Goal: Communication & Community: Answer question/provide support

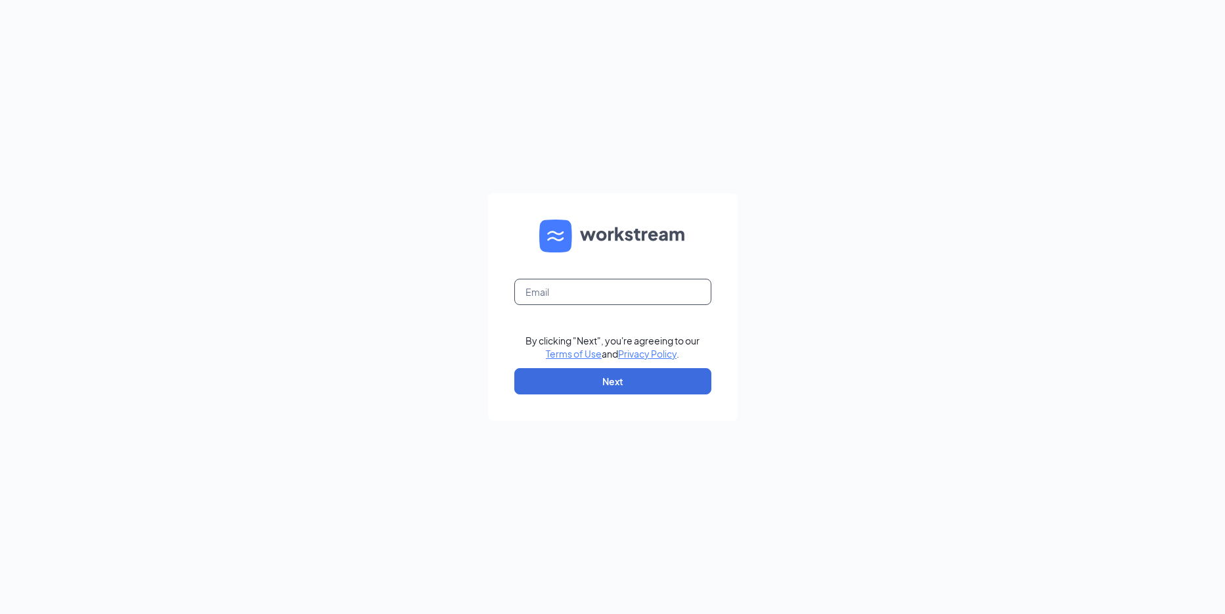
paste input "rs035068@tacobell.com"
type input "rs035068@tacobell.com"
click at [652, 380] on button "Next" at bounding box center [612, 381] width 197 height 26
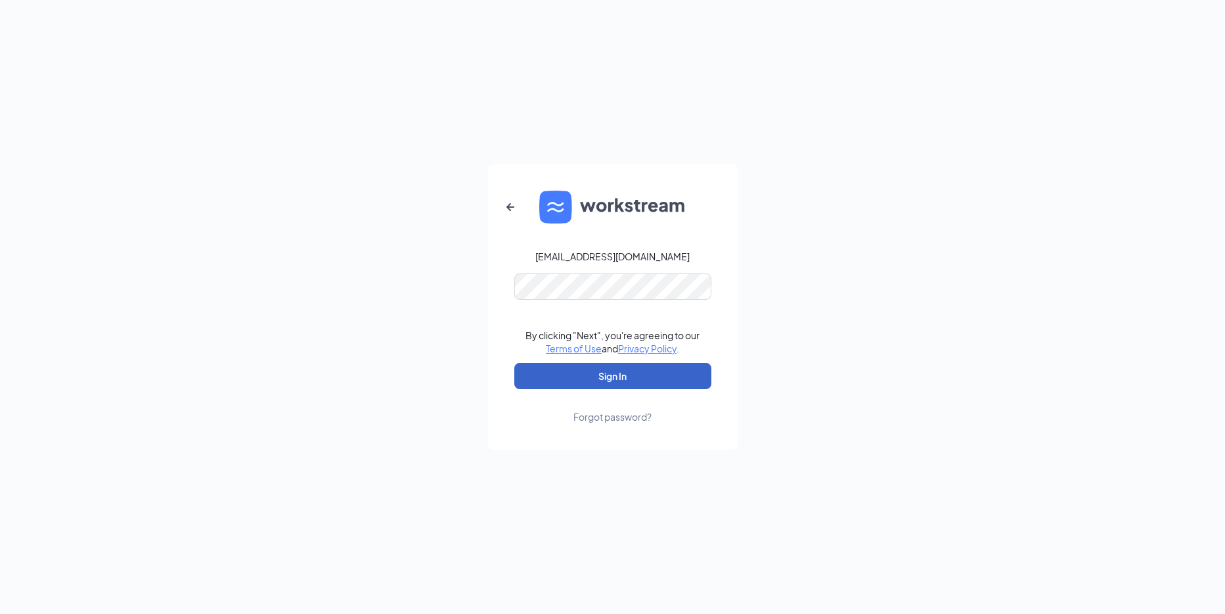
click at [627, 377] on button "Sign In" at bounding box center [612, 376] width 197 height 26
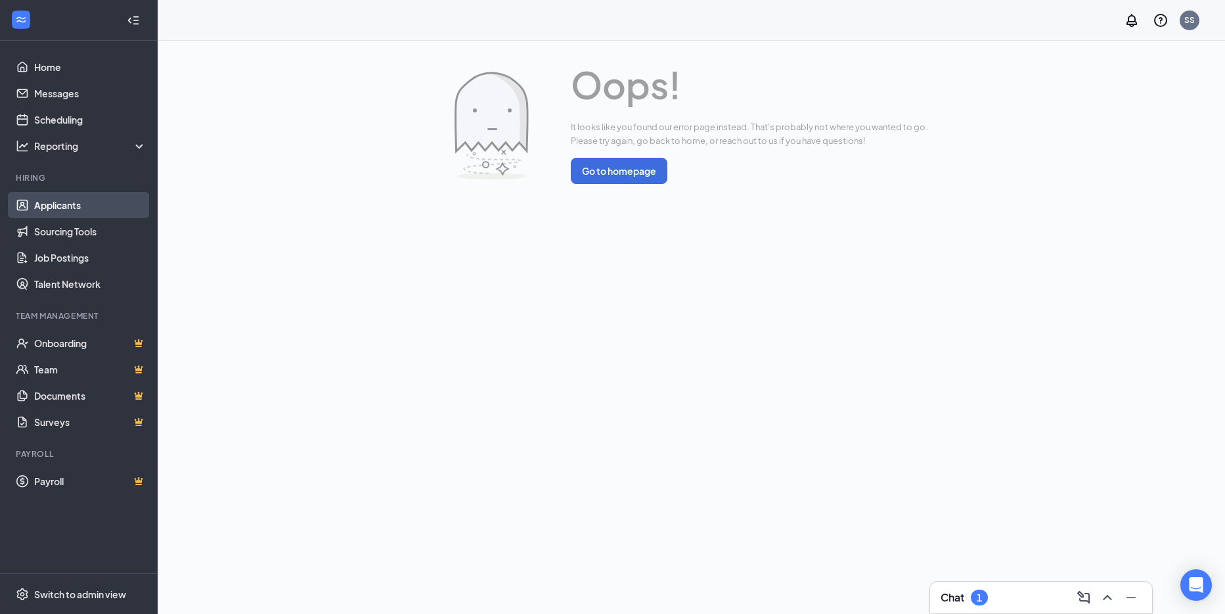
click at [63, 212] on link "Applicants" at bounding box center [90, 205] width 112 height 26
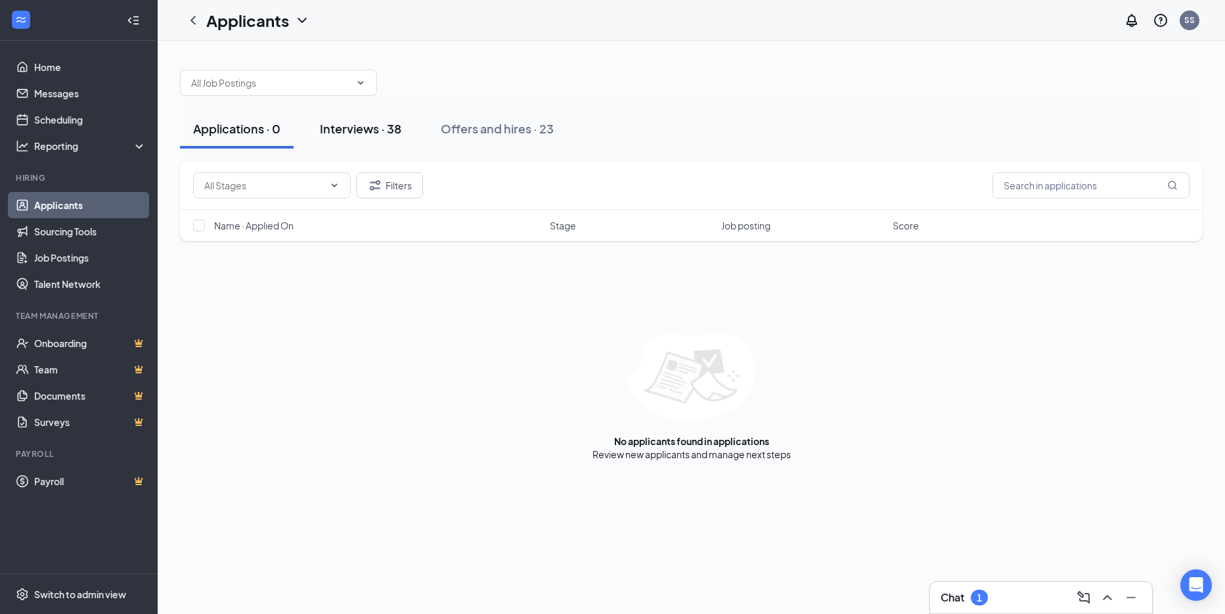
click at [363, 132] on div "Interviews · 38" at bounding box center [360, 128] width 81 height 16
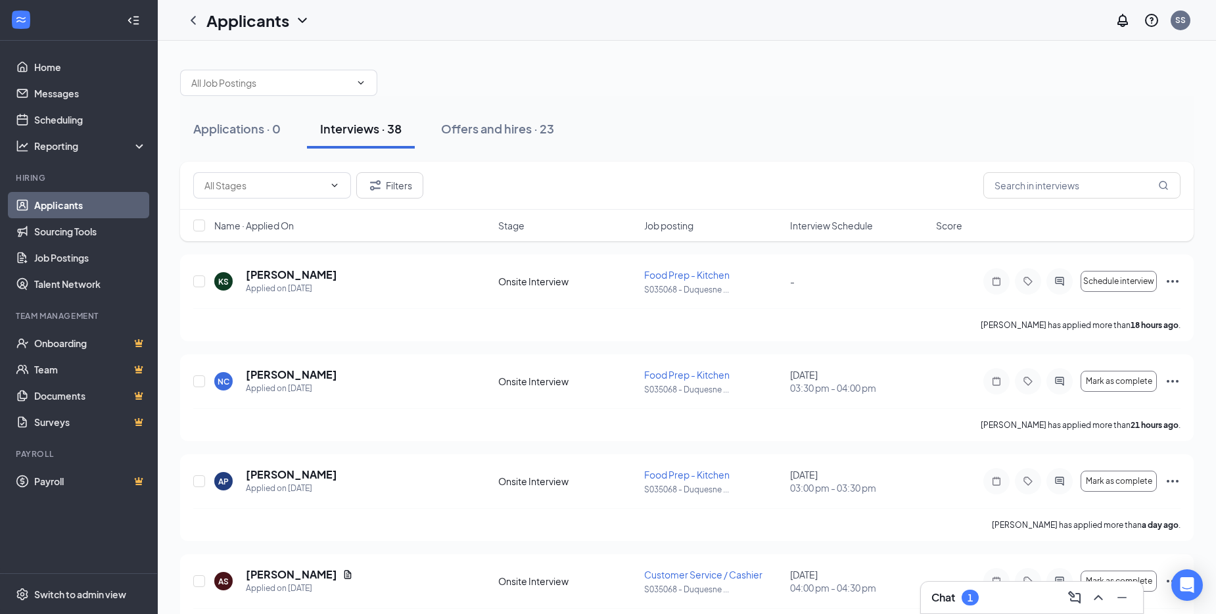
click at [818, 228] on span "Interview Schedule" at bounding box center [831, 225] width 83 height 13
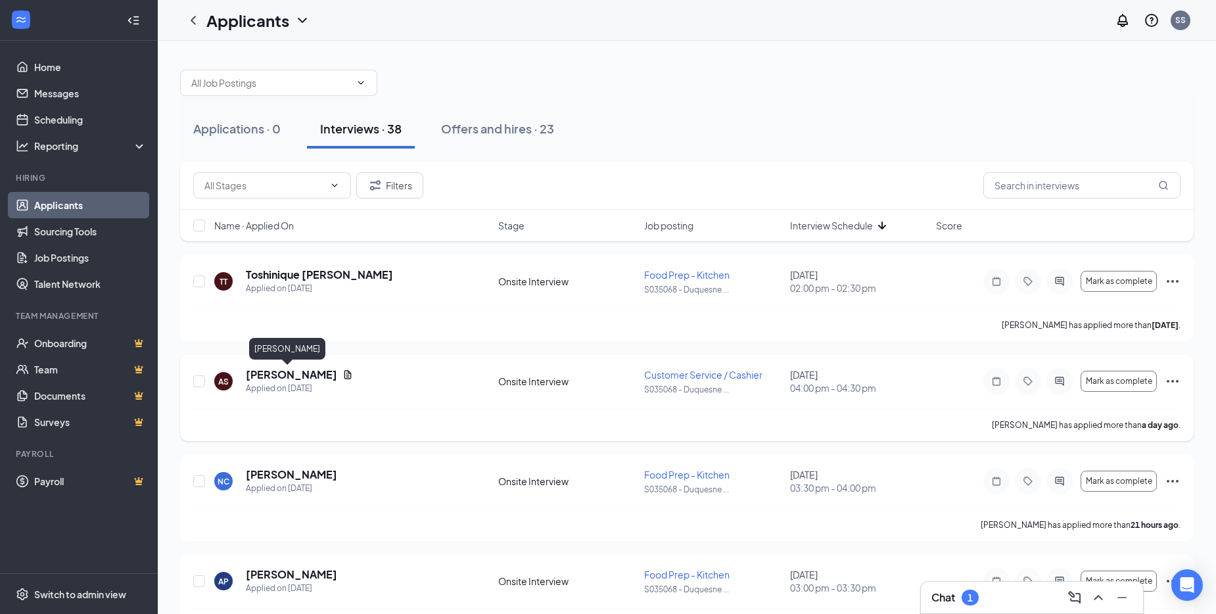
click at [279, 376] on h5 "[PERSON_NAME]" at bounding box center [291, 374] width 91 height 14
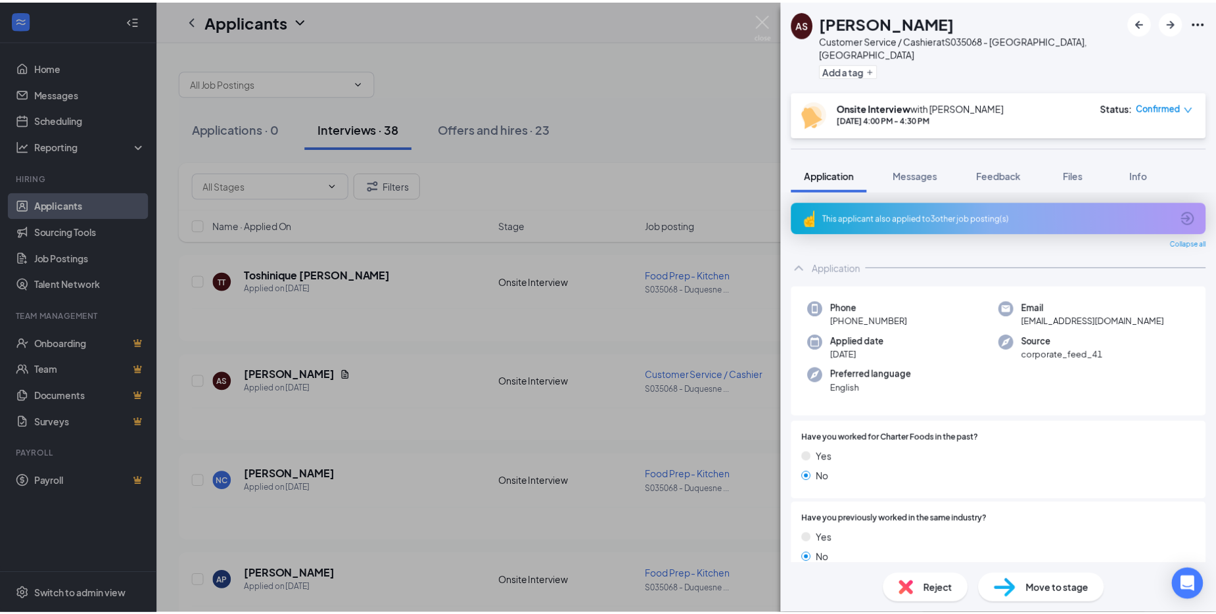
scroll to position [197, 0]
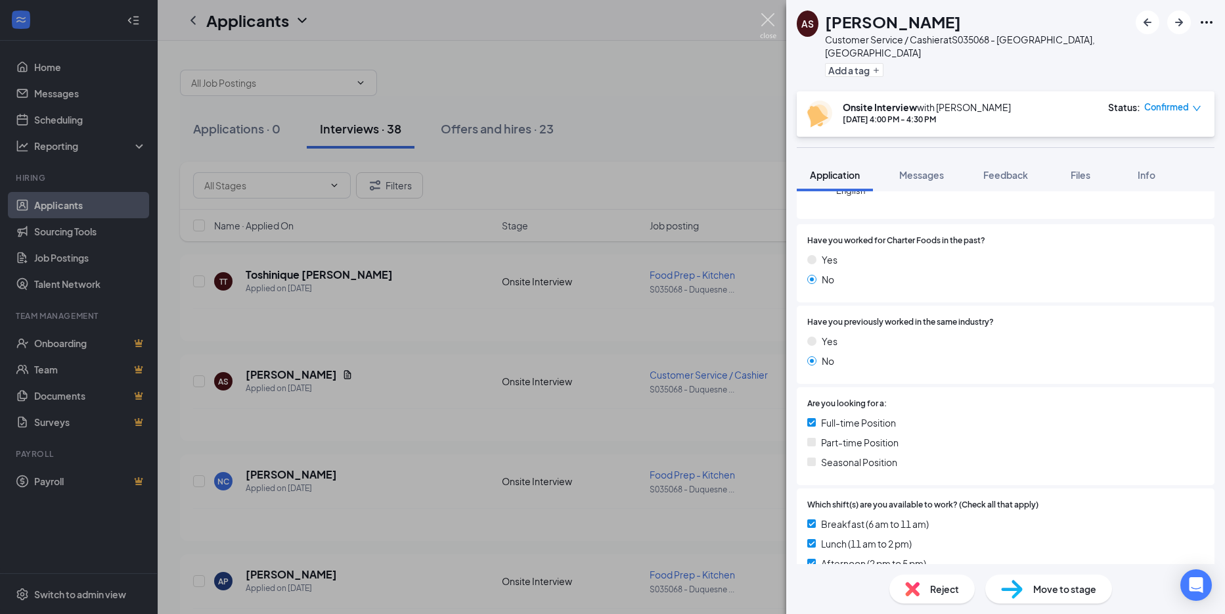
click at [767, 22] on img at bounding box center [768, 26] width 16 height 26
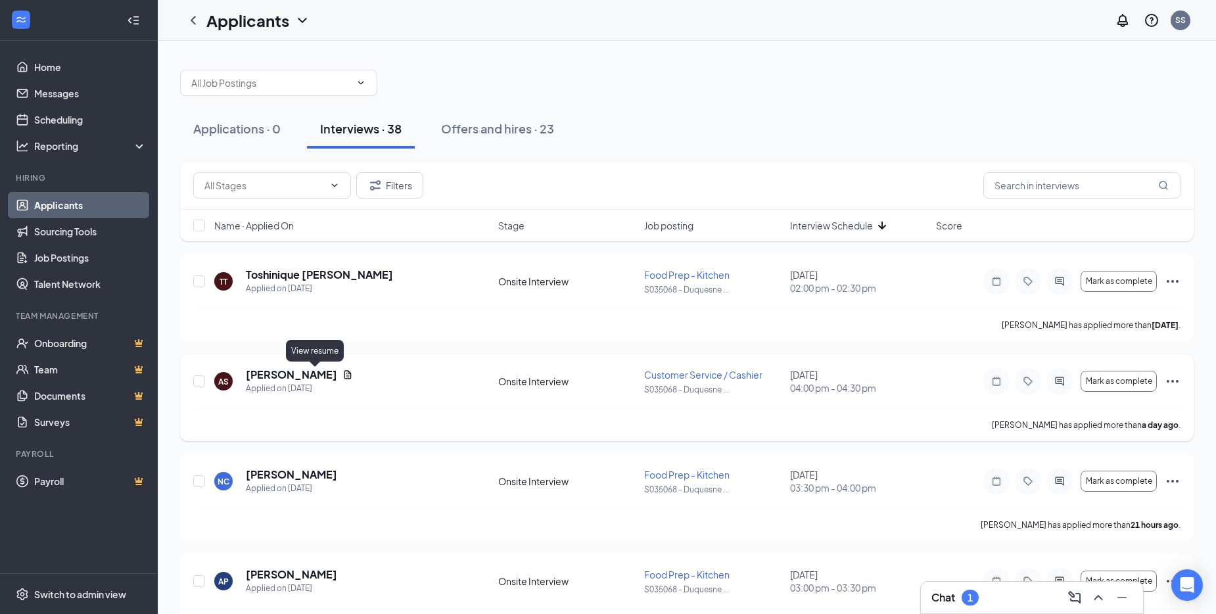
click at [342, 374] on icon "Document" at bounding box center [347, 374] width 11 height 11
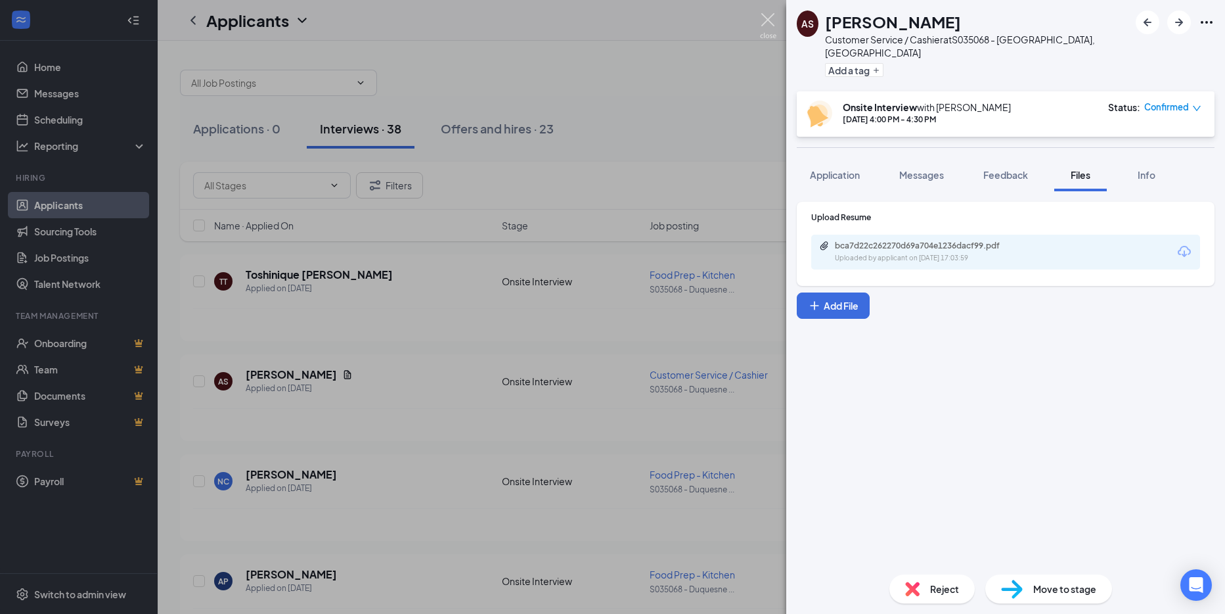
click at [774, 20] on img at bounding box center [768, 26] width 16 height 26
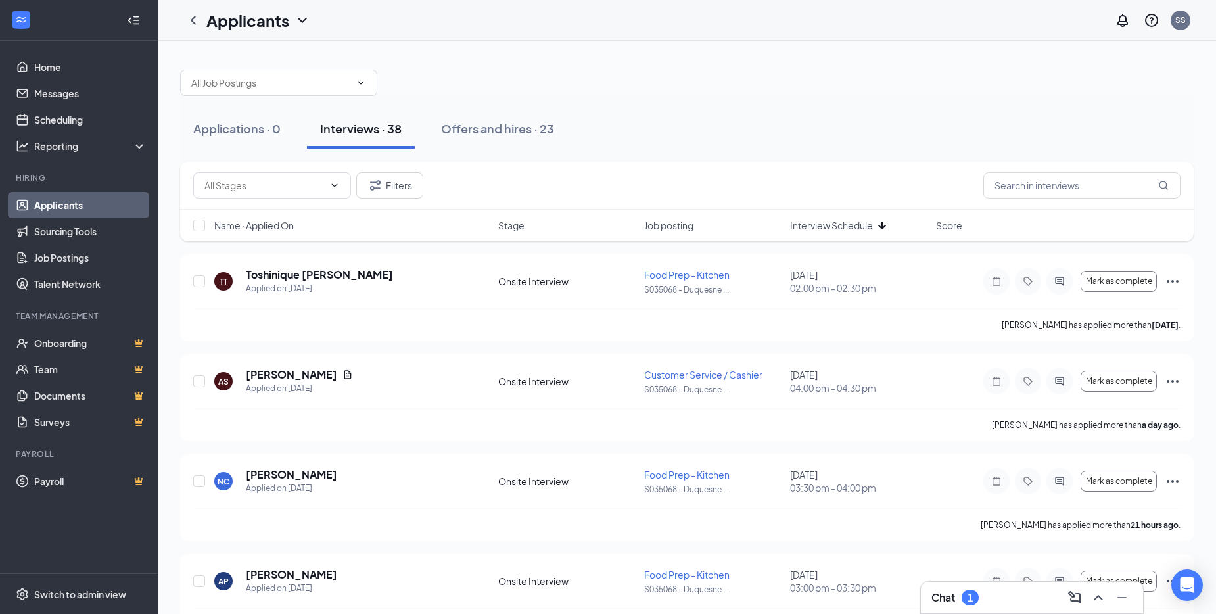
click at [949, 598] on h3 "Chat" at bounding box center [943, 597] width 24 height 14
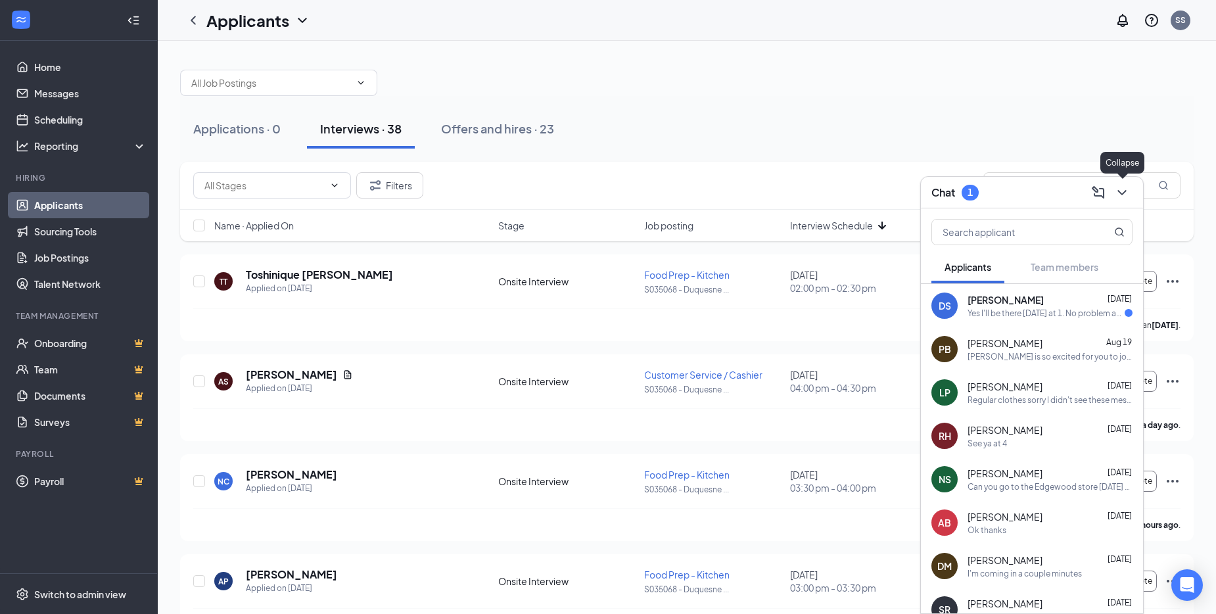
click at [1124, 188] on icon "ChevronDown" at bounding box center [1122, 193] width 16 height 16
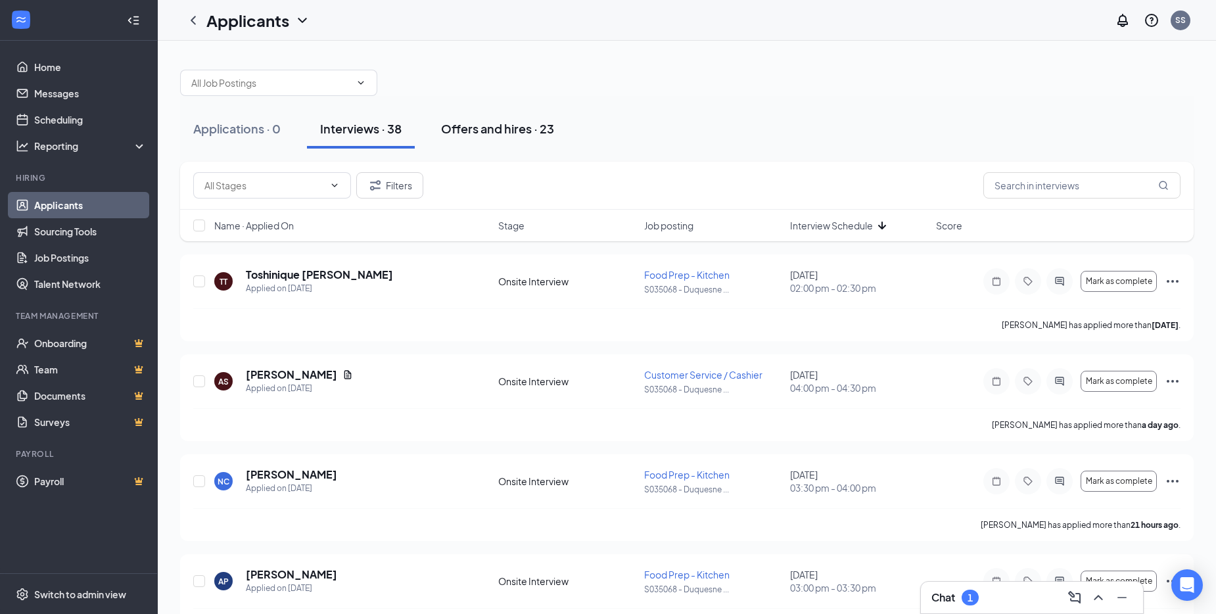
click at [503, 126] on div "Offers and hires · 23" at bounding box center [497, 128] width 113 height 16
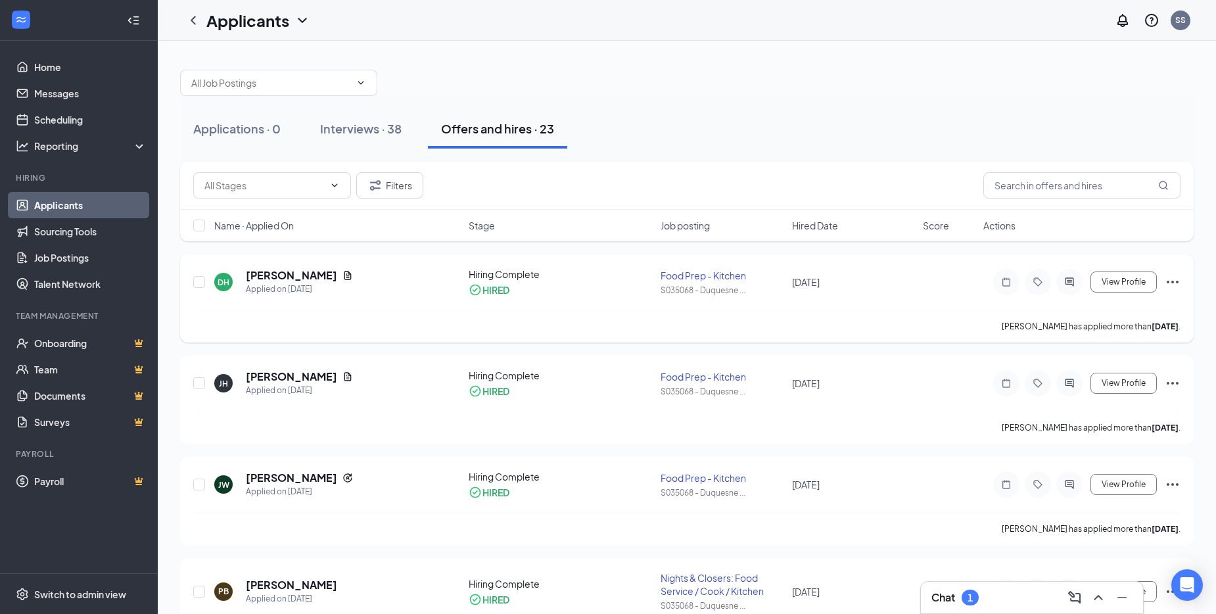
click at [1174, 278] on icon "Ellipses" at bounding box center [1172, 282] width 16 height 16
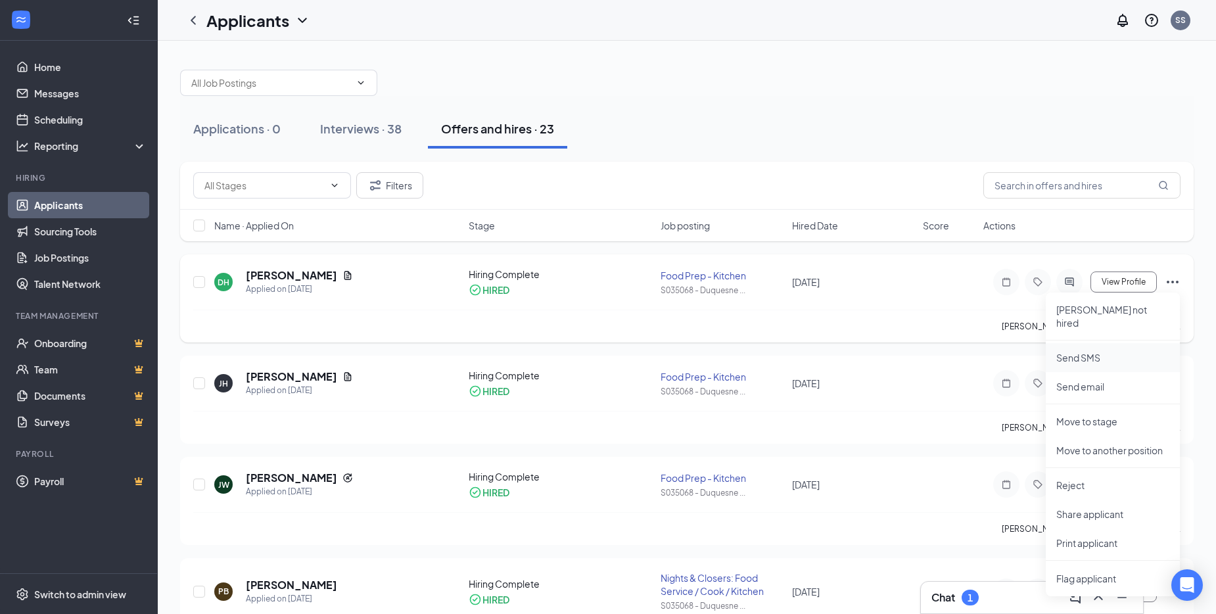
click at [1081, 351] on p "Send SMS" at bounding box center [1112, 357] width 113 height 13
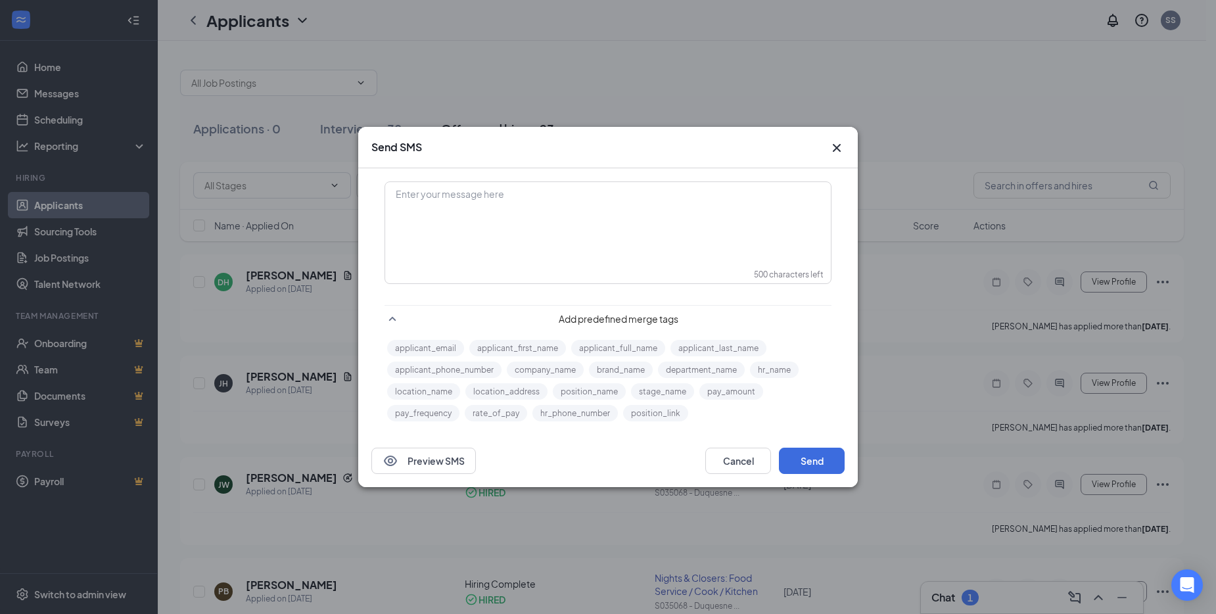
click at [832, 147] on icon "Cross" at bounding box center [837, 148] width 16 height 16
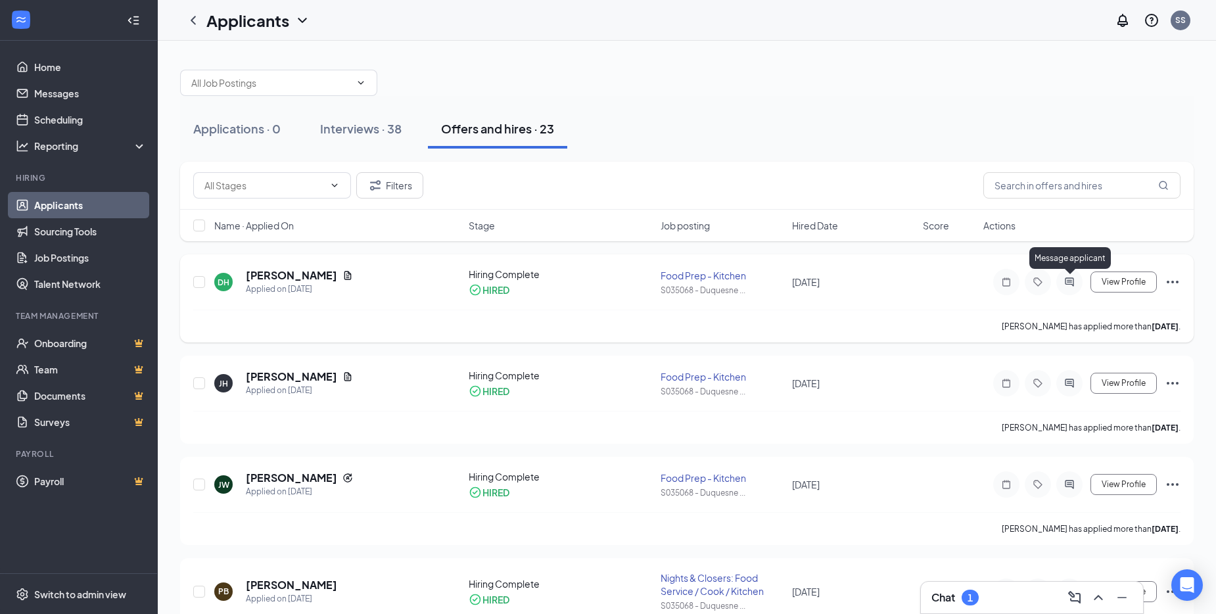
click at [1067, 278] on icon "ActiveChat" at bounding box center [1068, 281] width 9 height 9
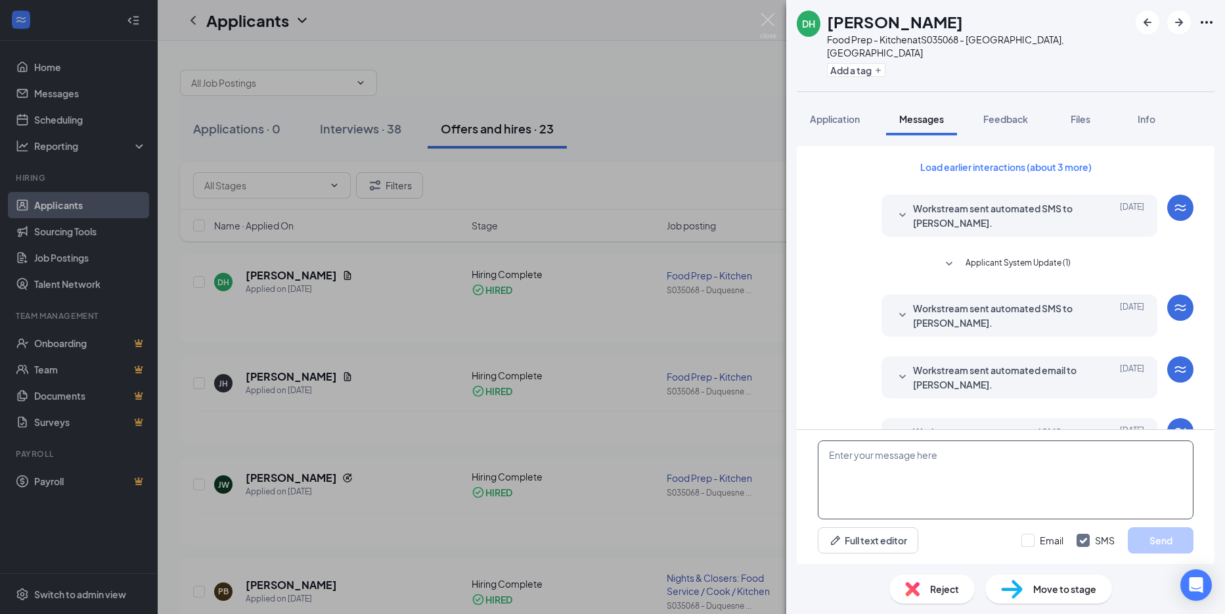
click at [871, 474] on textarea at bounding box center [1006, 479] width 376 height 79
click at [1112, 468] on textarea "hello [PERSON_NAME] can you come in at 4pm [DATE] for orientation" at bounding box center [1006, 479] width 376 height 79
type textarea "hello [PERSON_NAME] can you come in at 4pm [DATE] for orientation with [PERSON_…"
click at [1155, 545] on button "Send" at bounding box center [1161, 540] width 66 height 26
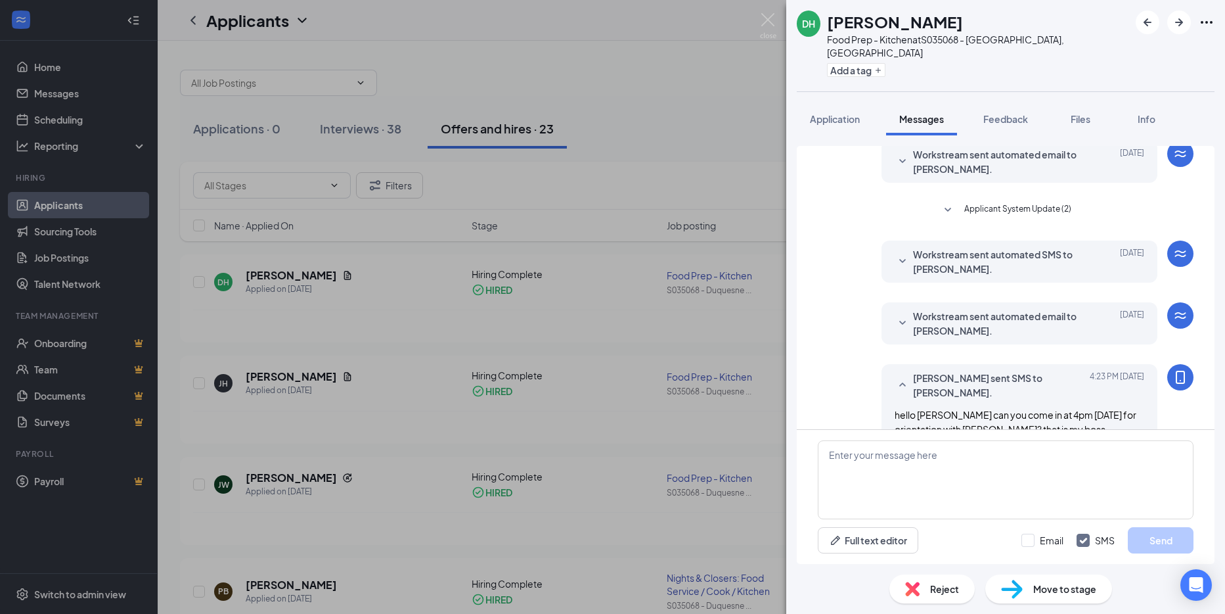
scroll to position [340, 0]
click at [768, 22] on img at bounding box center [768, 26] width 16 height 26
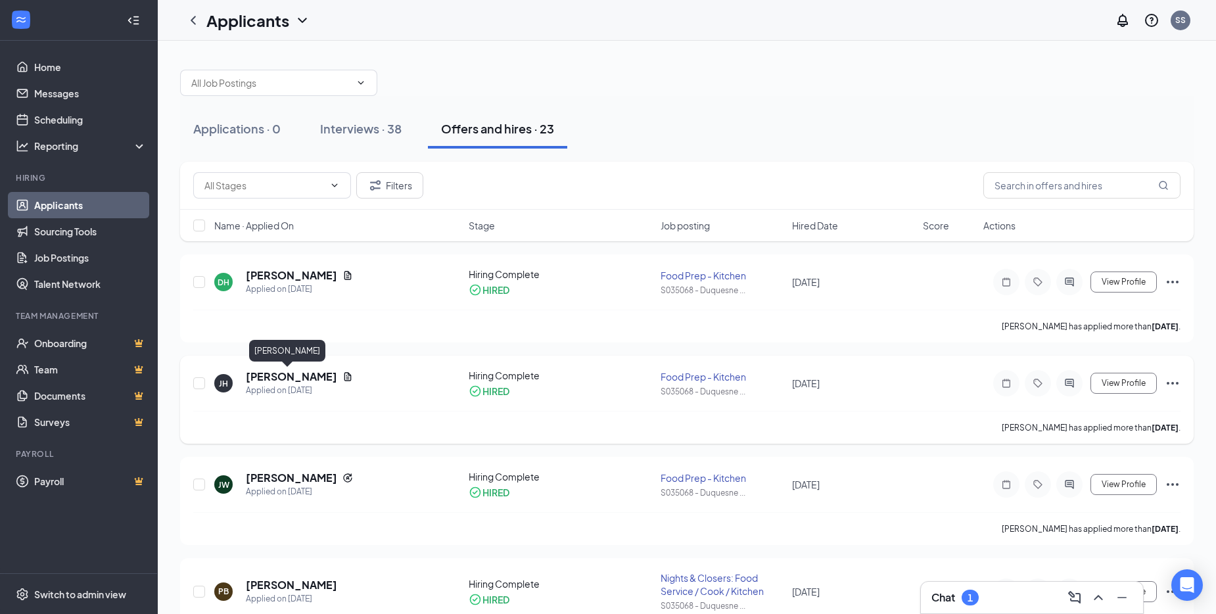
click at [265, 382] on h5 "[PERSON_NAME]" at bounding box center [291, 376] width 91 height 14
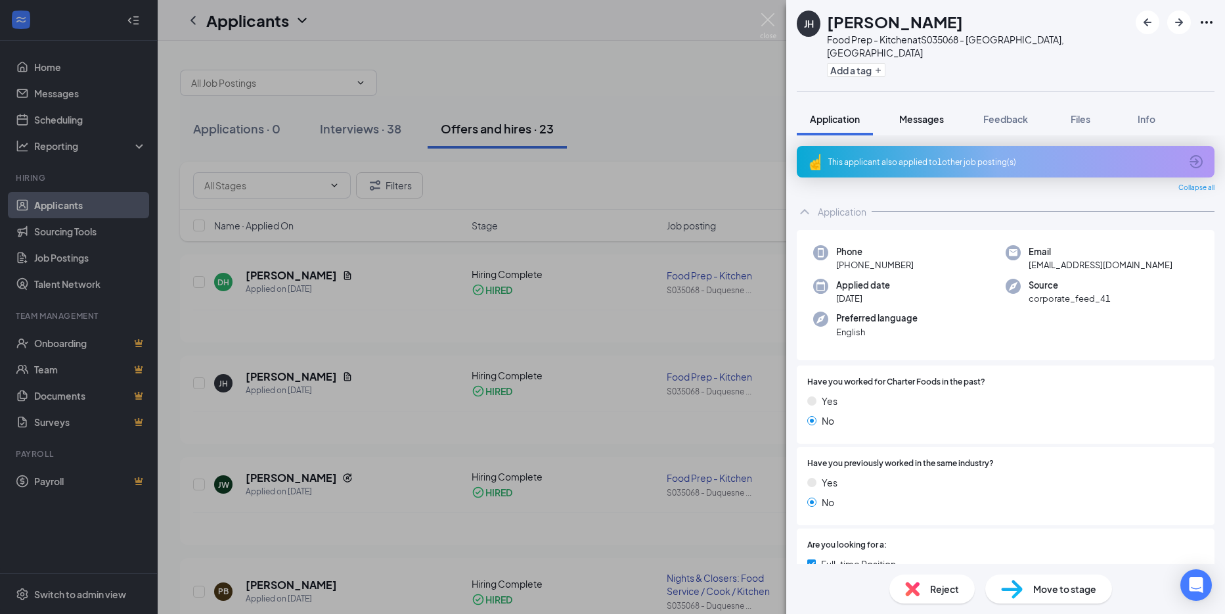
click at [929, 112] on button "Messages" at bounding box center [921, 118] width 71 height 33
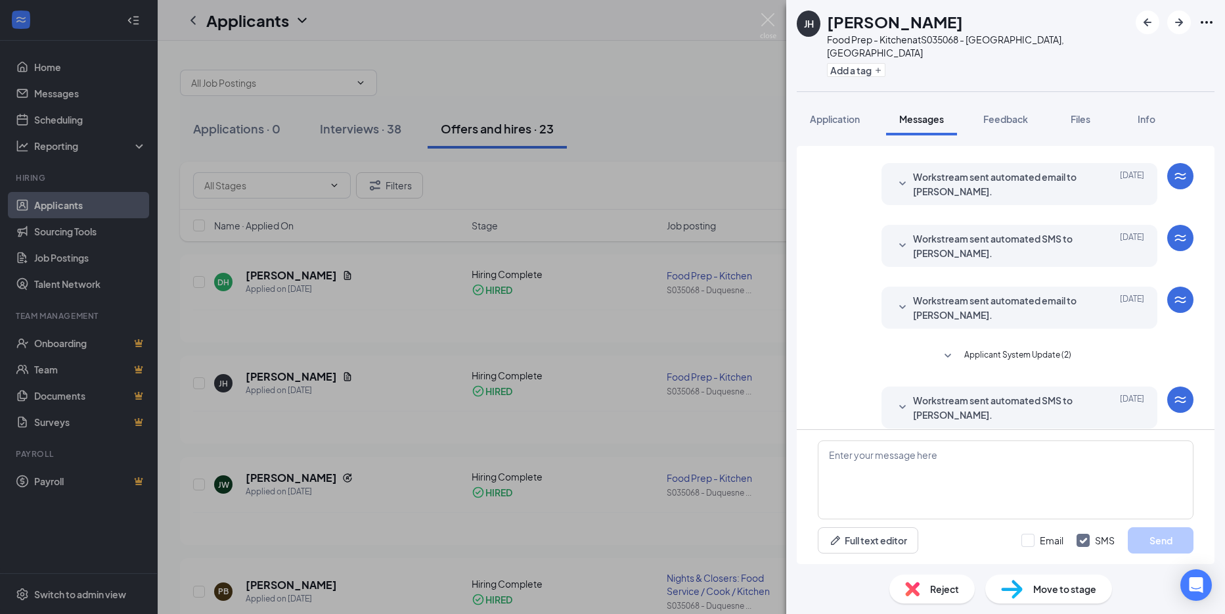
scroll to position [254, 0]
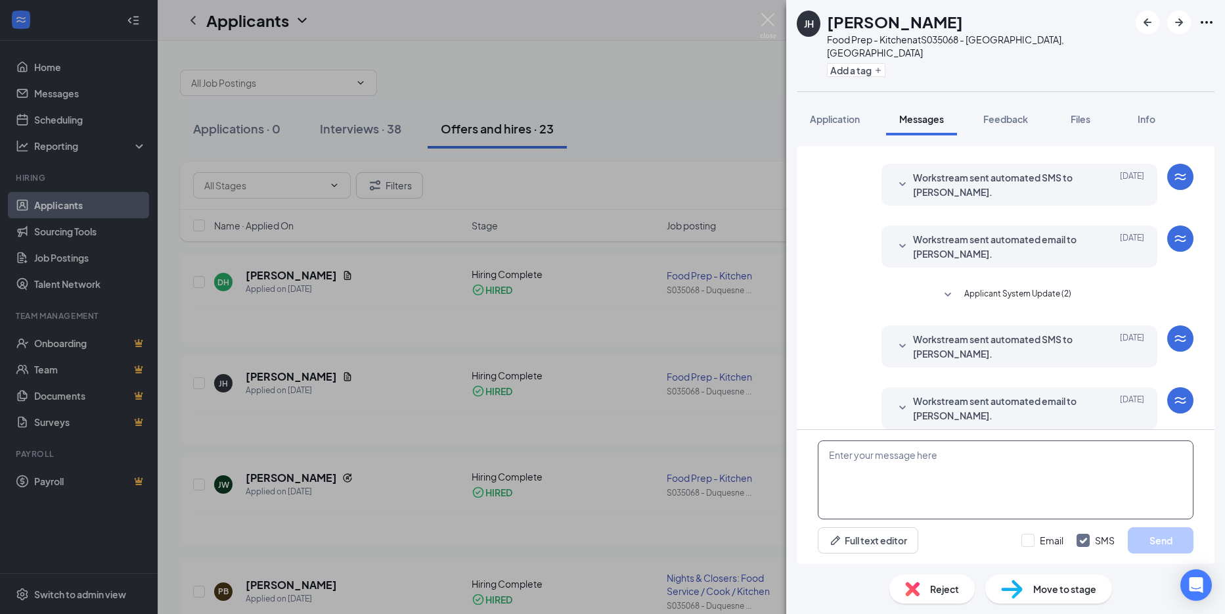
click at [899, 487] on textarea at bounding box center [1006, 479] width 376 height 79
type textarea "hello its [PERSON_NAME] from taco can you please come in [DATE] at 4pm for orie…"
click at [1164, 543] on button "Send" at bounding box center [1161, 540] width 66 height 26
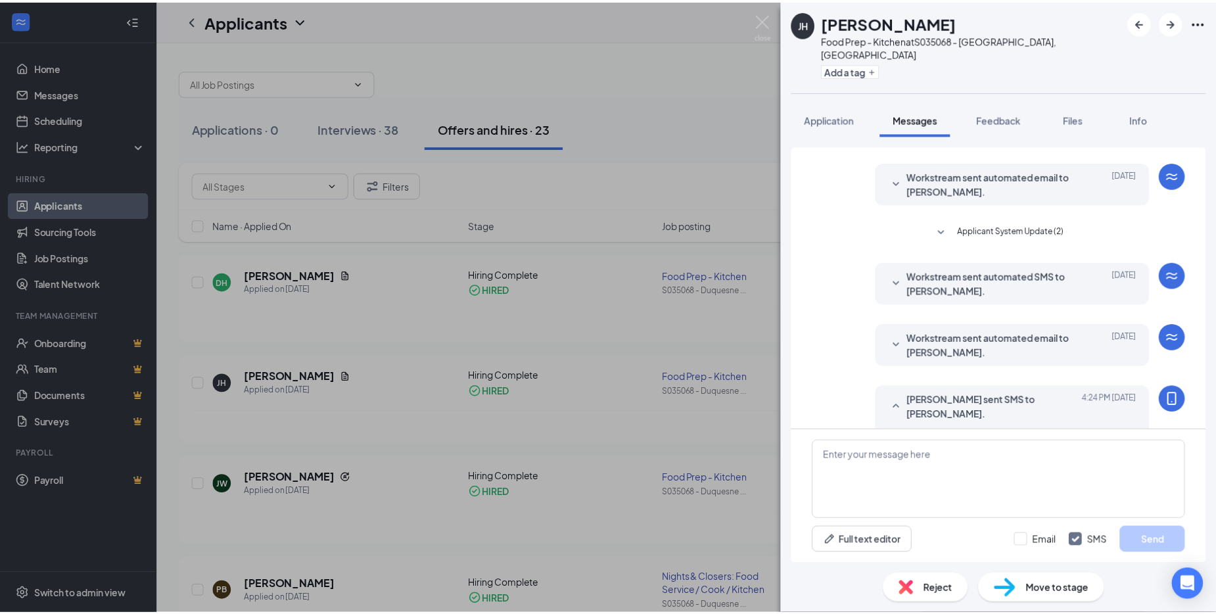
scroll to position [367, 0]
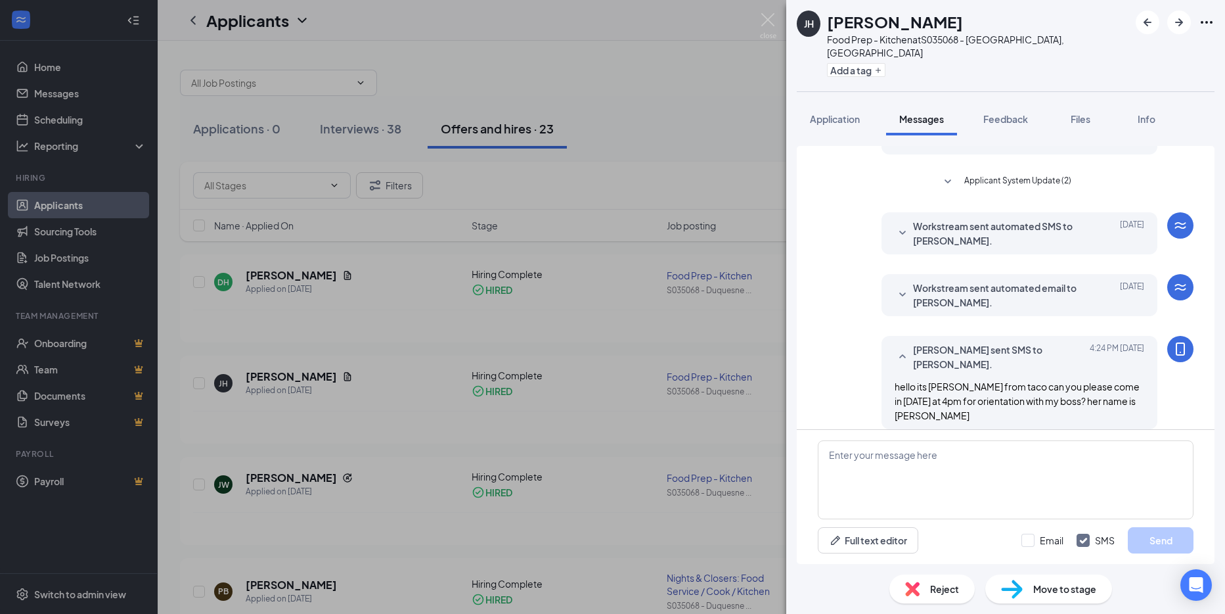
click at [758, 11] on div "[PERSON_NAME] Food Prep - Kitchen at S035068 - Duquesne, [GEOGRAPHIC_DATA] Add …" at bounding box center [612, 307] width 1225 height 614
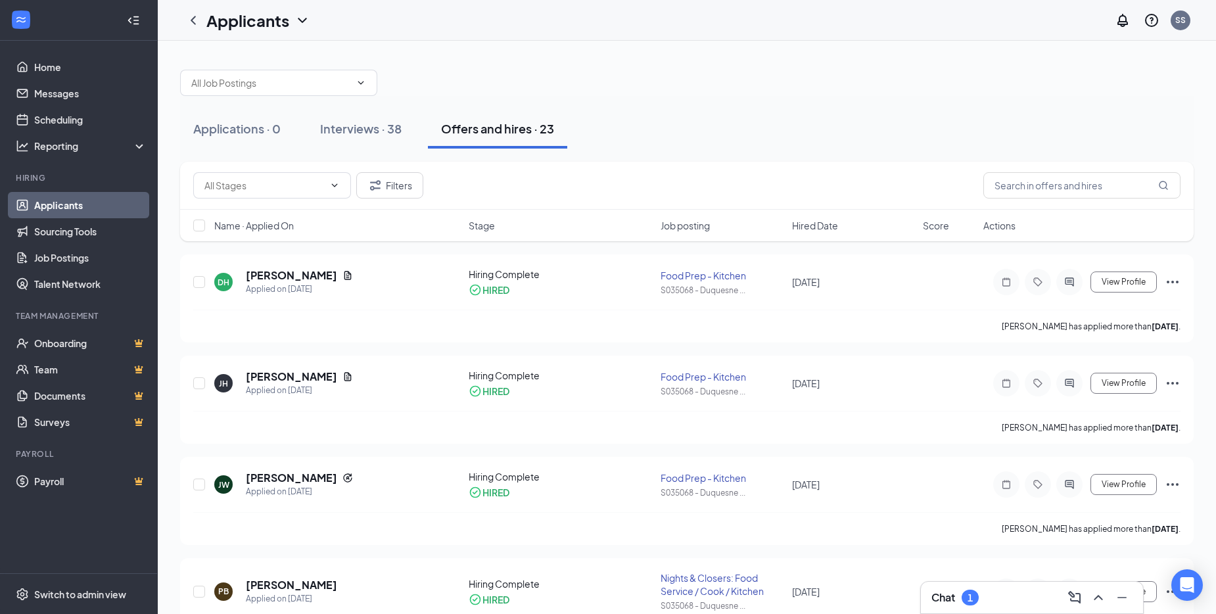
click at [941, 597] on h3 "Chat" at bounding box center [943, 597] width 24 height 14
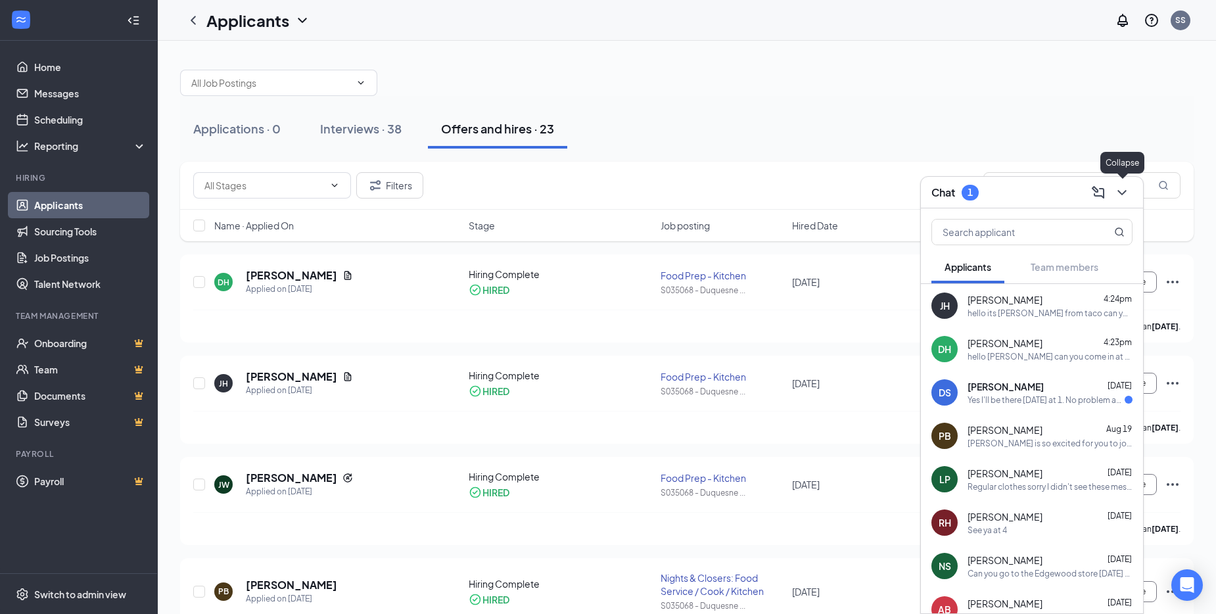
click at [1129, 195] on button at bounding box center [1121, 192] width 21 height 21
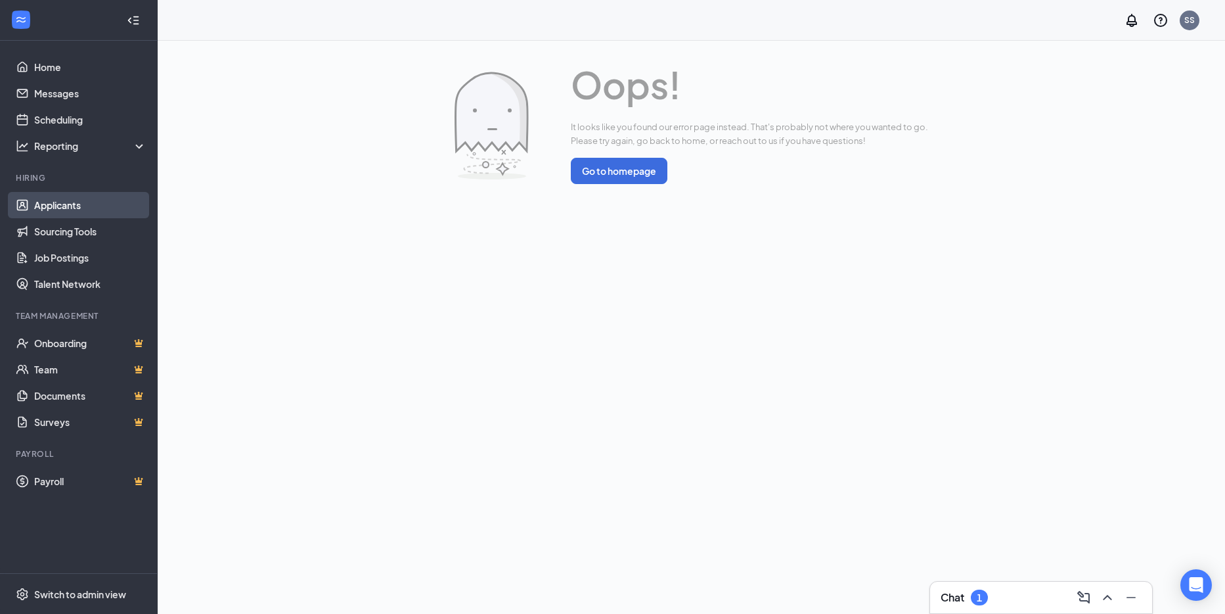
click at [66, 202] on link "Applicants" at bounding box center [90, 205] width 112 height 26
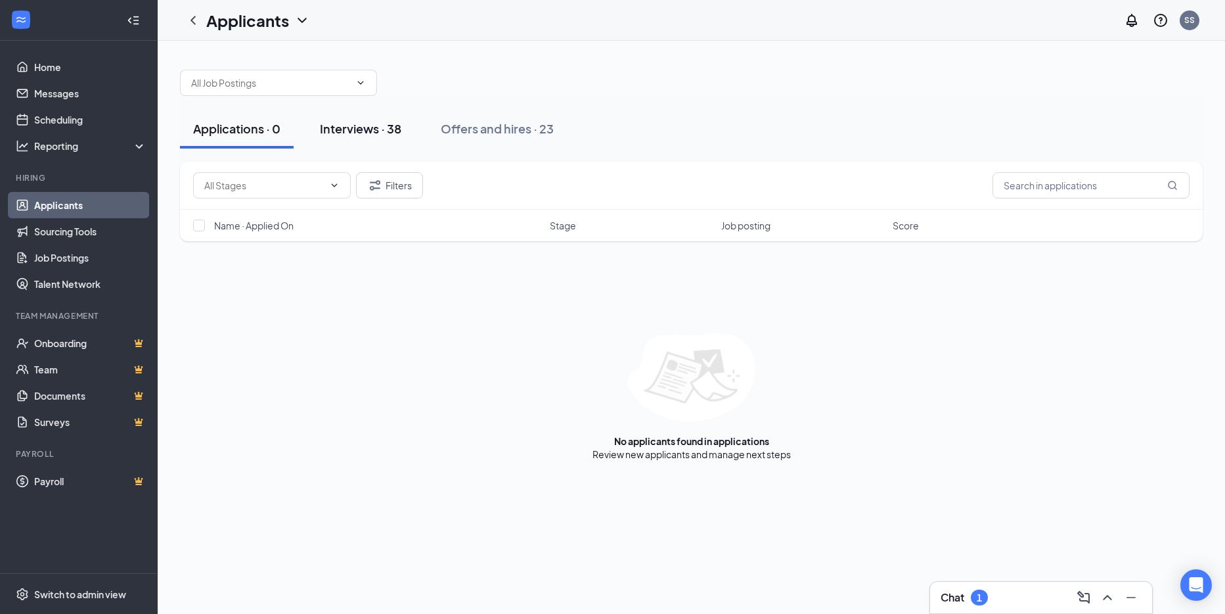
click at [350, 125] on div "Interviews · 38" at bounding box center [360, 128] width 81 height 16
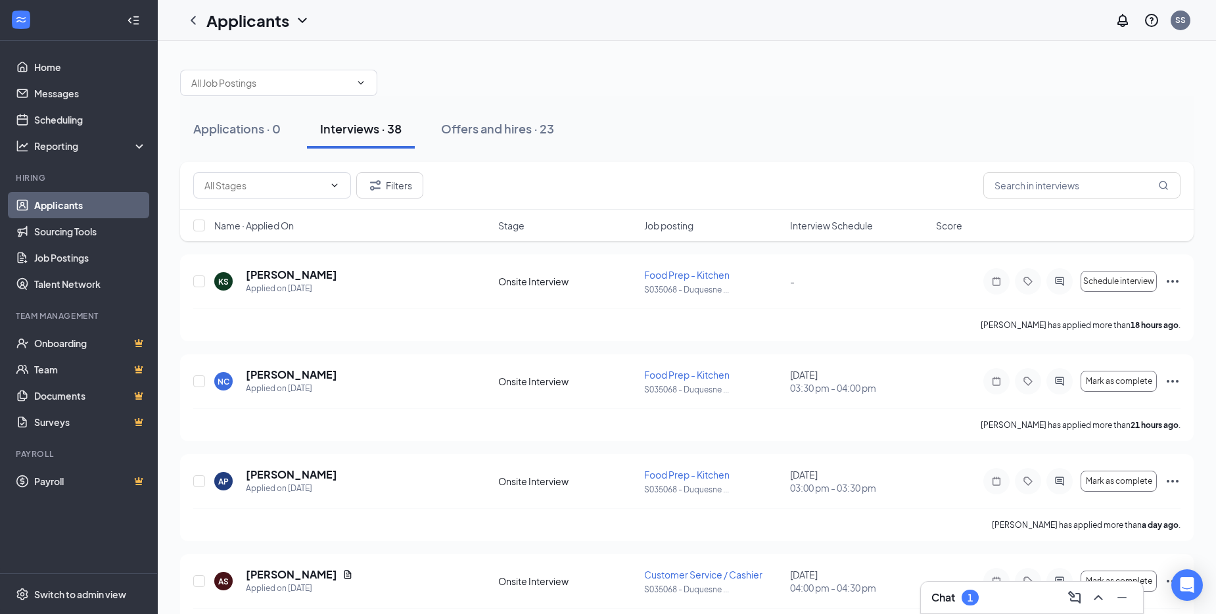
click at [838, 231] on span "Interview Schedule" at bounding box center [831, 225] width 83 height 13
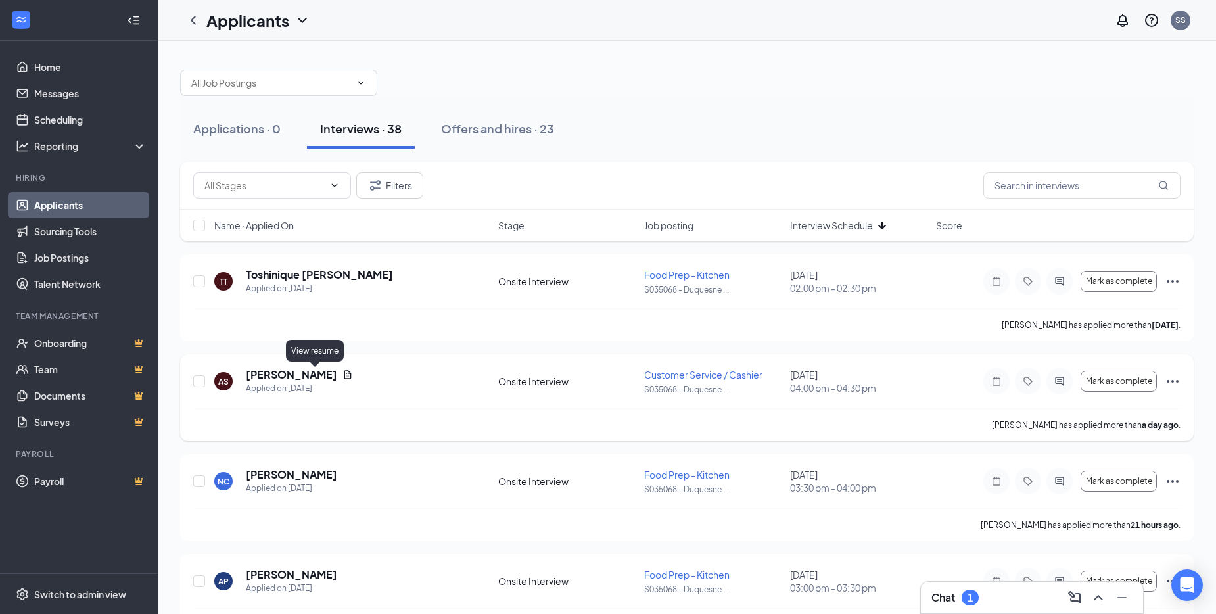
click at [344, 378] on icon "Document" at bounding box center [347, 374] width 7 height 9
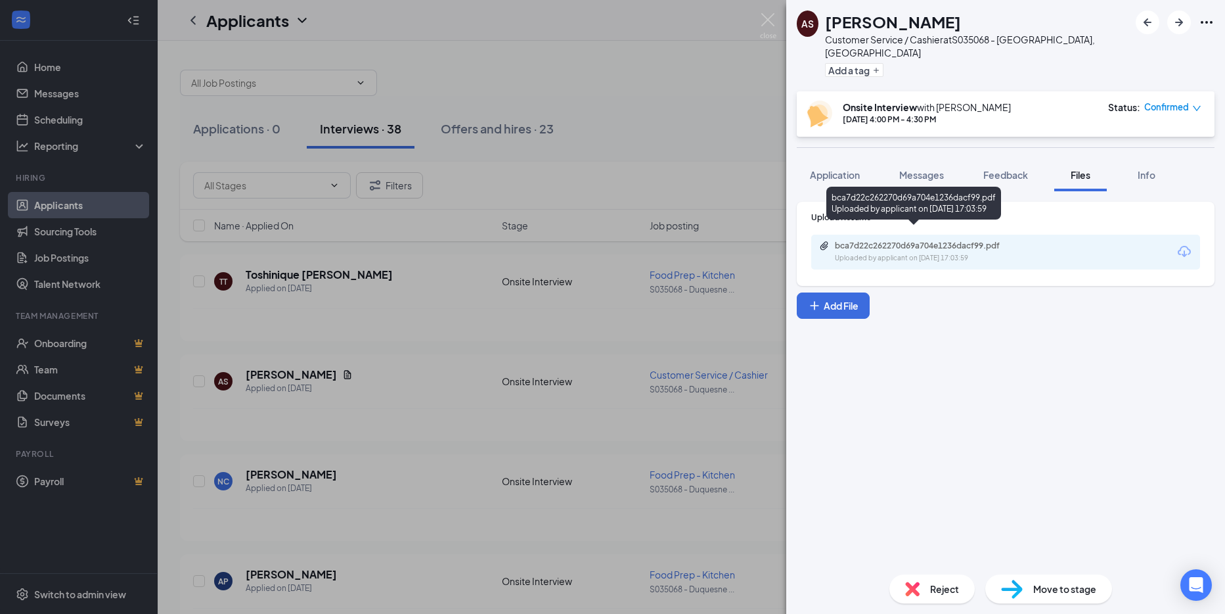
click at [869, 240] on div "bca7d22c262270d69a704e1236dacf99.pdf Uploaded by applicant on Aug 25, 2025 at 1…" at bounding box center [925, 251] width 213 height 23
